Goal: Information Seeking & Learning: Learn about a topic

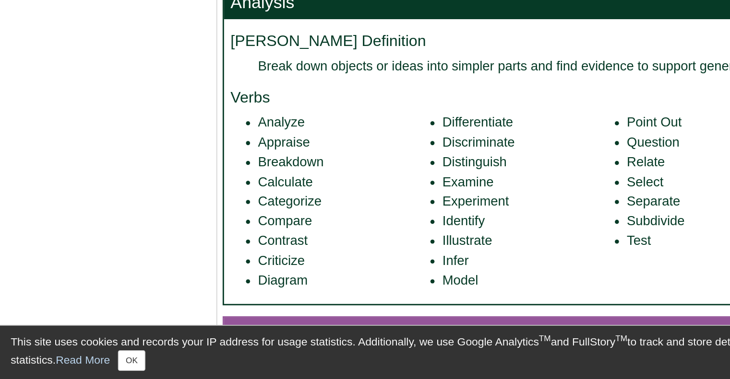
scroll to position [905, 0]
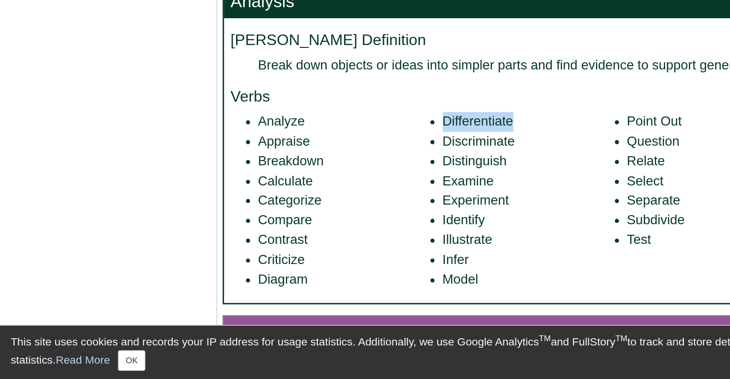
drag, startPoint x: 440, startPoint y: 205, endPoint x: 386, endPoint y: 201, distance: 54.3
click at [387, 201] on li "Differentiate" at bounding box center [447, 199] width 120 height 14
copy li "Differentiate"
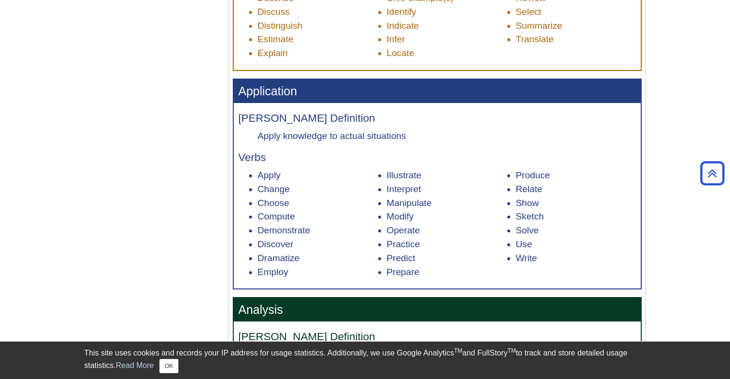
scroll to position [709, 0]
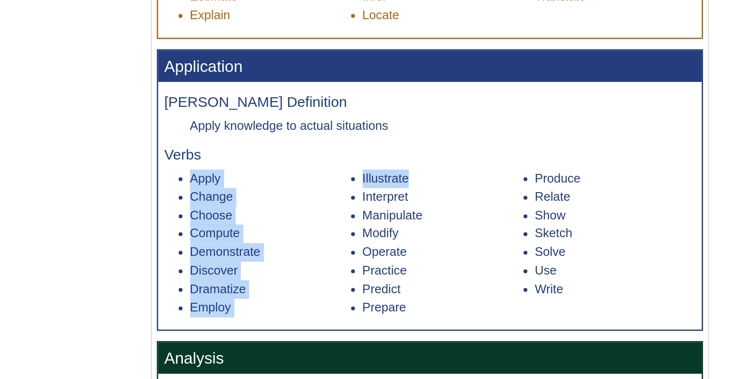
drag, startPoint x: 432, startPoint y: 175, endPoint x: 405, endPoint y: 165, distance: 28.9
click at [405, 165] on div "[PERSON_NAME] Definition Apply knowledge to actual situations Verbs Apply Chang…" at bounding box center [437, 197] width 407 height 186
click at [447, 157] on h4 "Verbs" at bounding box center [436, 159] width 397 height 12
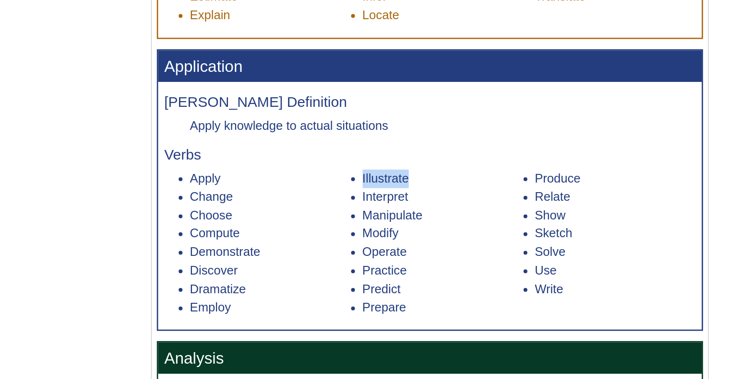
drag, startPoint x: 428, startPoint y: 178, endPoint x: 385, endPoint y: 175, distance: 42.8
click at [385, 175] on ul "Apply Change Choose Compute Demonstrate Discover Dramatize Employ Illustrate In…" at bounding box center [436, 224] width 397 height 110
copy li "Illustrate"
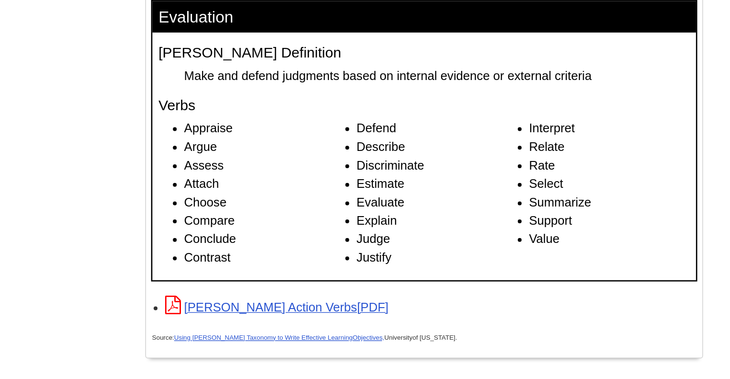
scroll to position [1464, 0]
